Goal: Check status: Check status

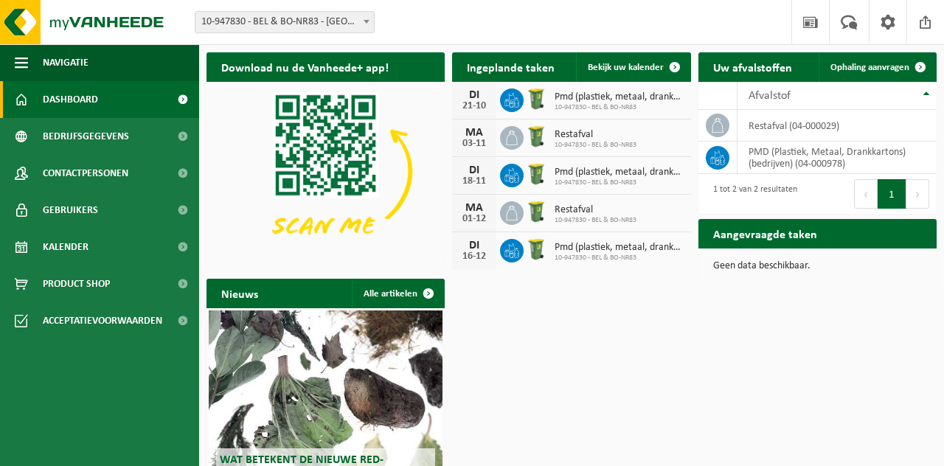
click at [666, 74] on span at bounding box center [675, 67] width 30 height 30
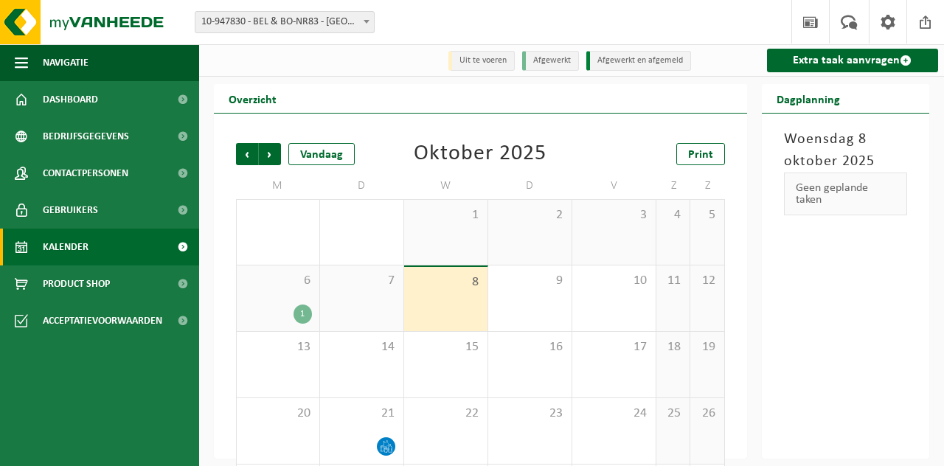
scroll to position [9, 0]
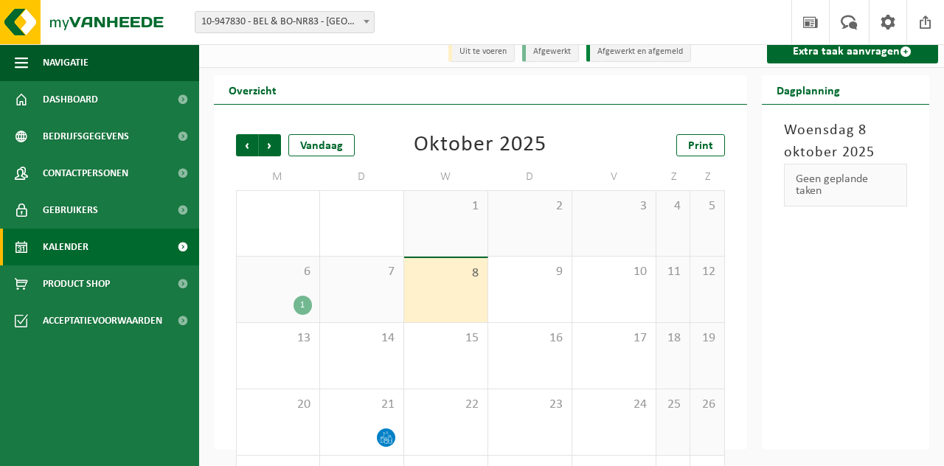
click at [276, 149] on span "Volgende" at bounding box center [270, 145] width 22 height 22
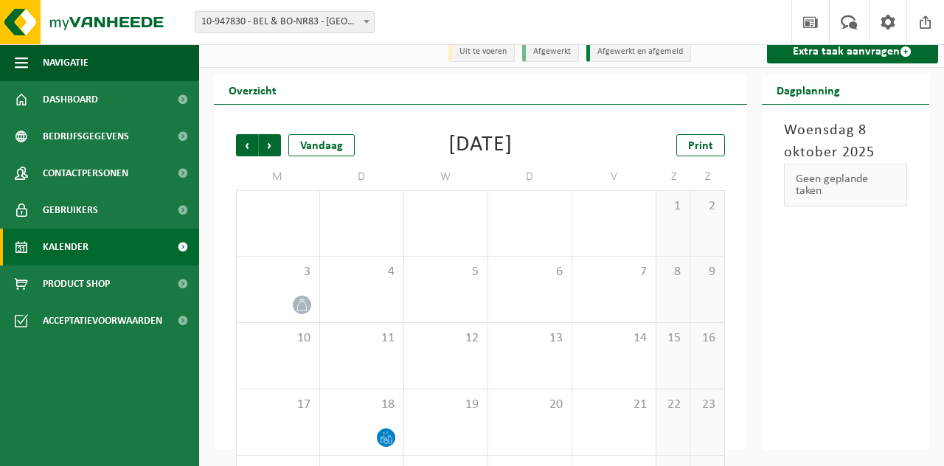
click at [291, 153] on div "Vandaag" at bounding box center [321, 145] width 66 height 22
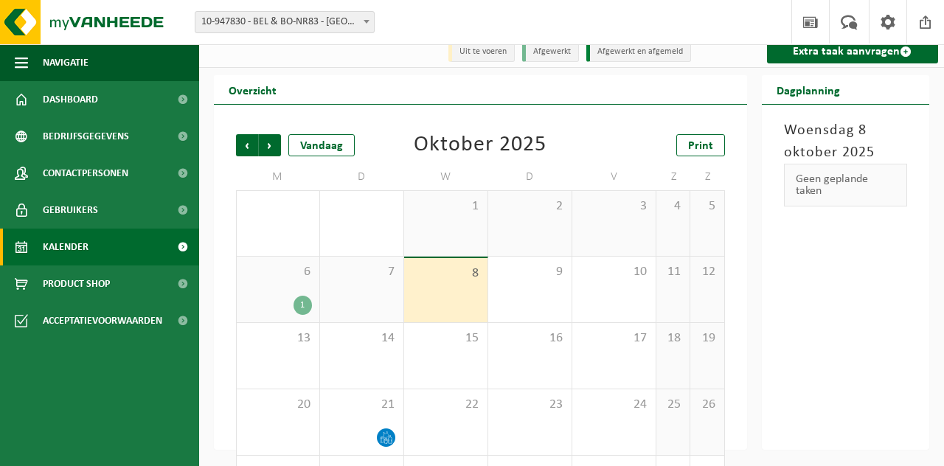
click at [277, 151] on span "Volgende" at bounding box center [270, 145] width 22 height 22
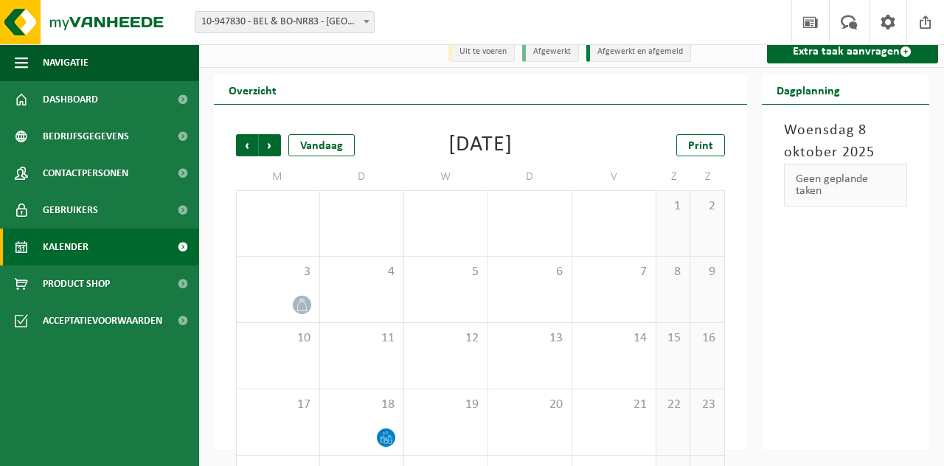
click at [276, 151] on span "Volgende" at bounding box center [270, 145] width 22 height 22
click at [277, 149] on span "Volgende" at bounding box center [270, 145] width 22 height 22
